Goal: Information Seeking & Learning: Learn about a topic

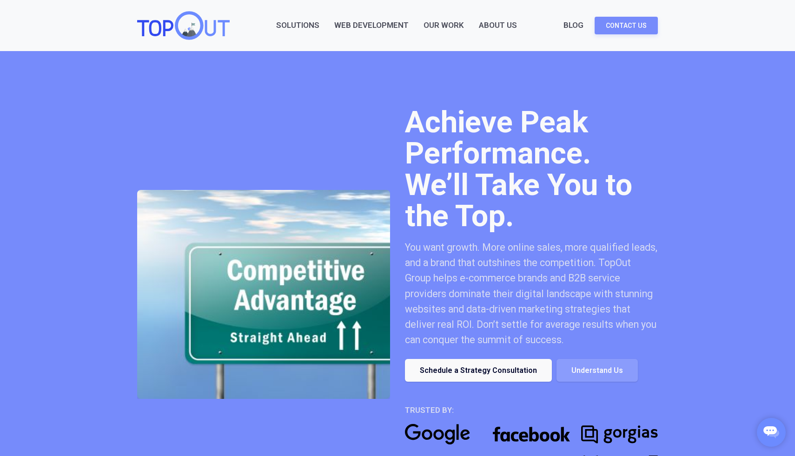
click at [679, 130] on section "Achieve Peak Performance. We’ll Take You to the Top. You want growth. More onli…" at bounding box center [397, 294] width 795 height 487
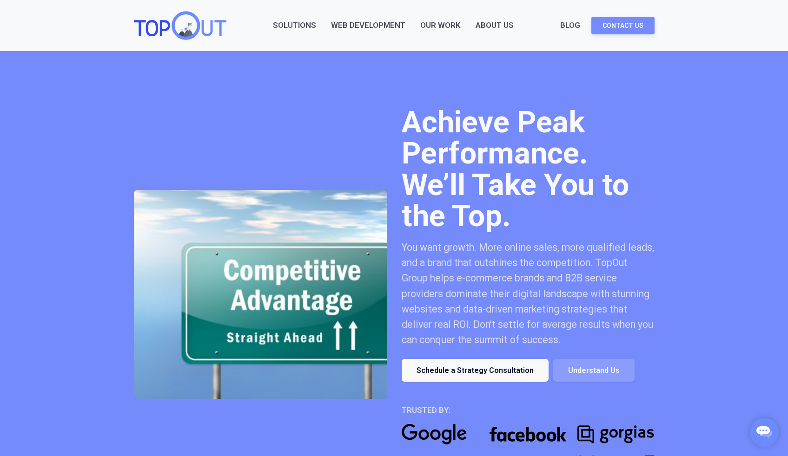
click at [363, 18] on div "Web Development" at bounding box center [368, 25] width 74 height 27
click at [363, 30] on link "Web Development" at bounding box center [368, 25] width 74 height 13
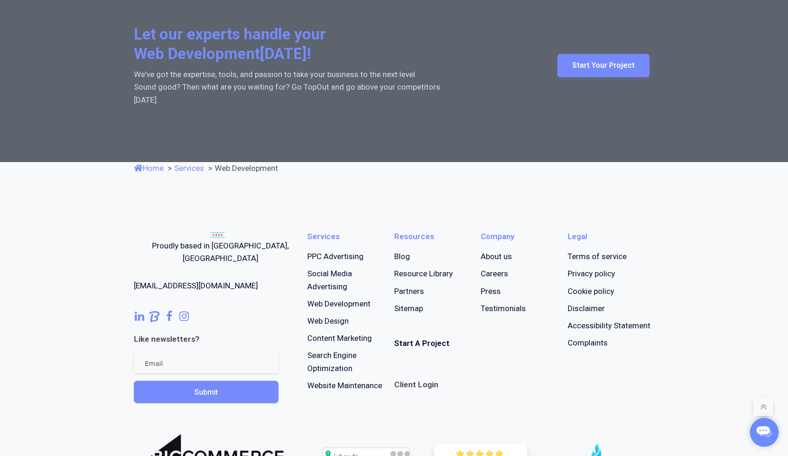
scroll to position [1898, 0]
